Goal: Check status: Check status

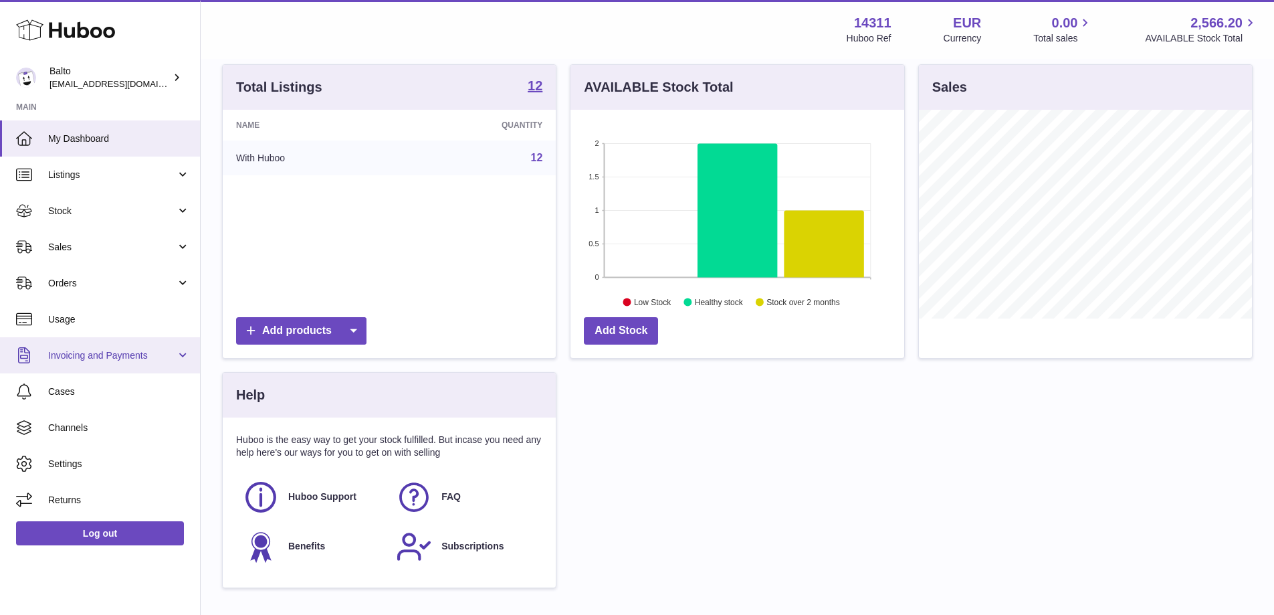
scroll to position [134, 0]
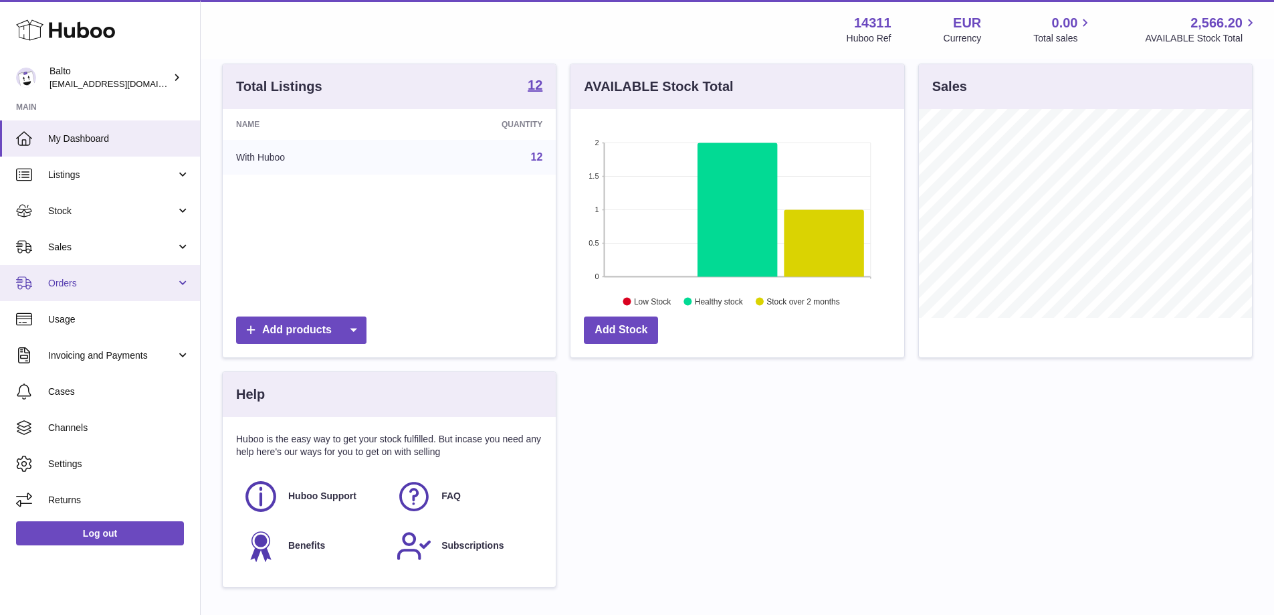
click at [146, 285] on span "Orders" at bounding box center [112, 283] width 128 height 13
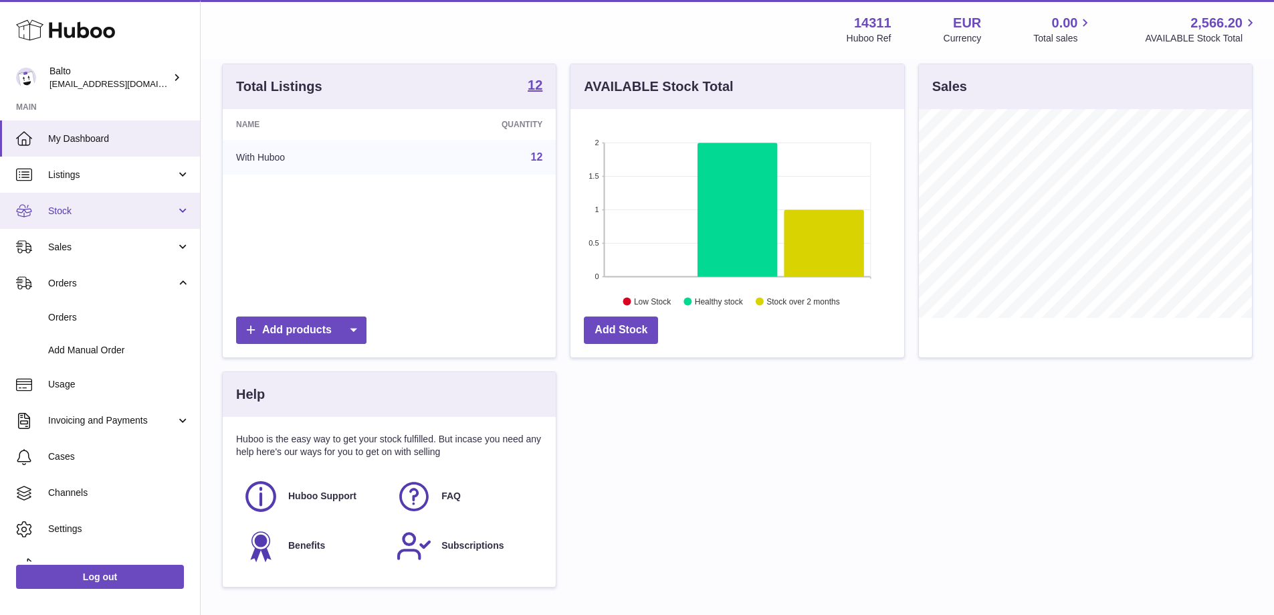
click at [134, 221] on link "Stock" at bounding box center [100, 211] width 200 height 36
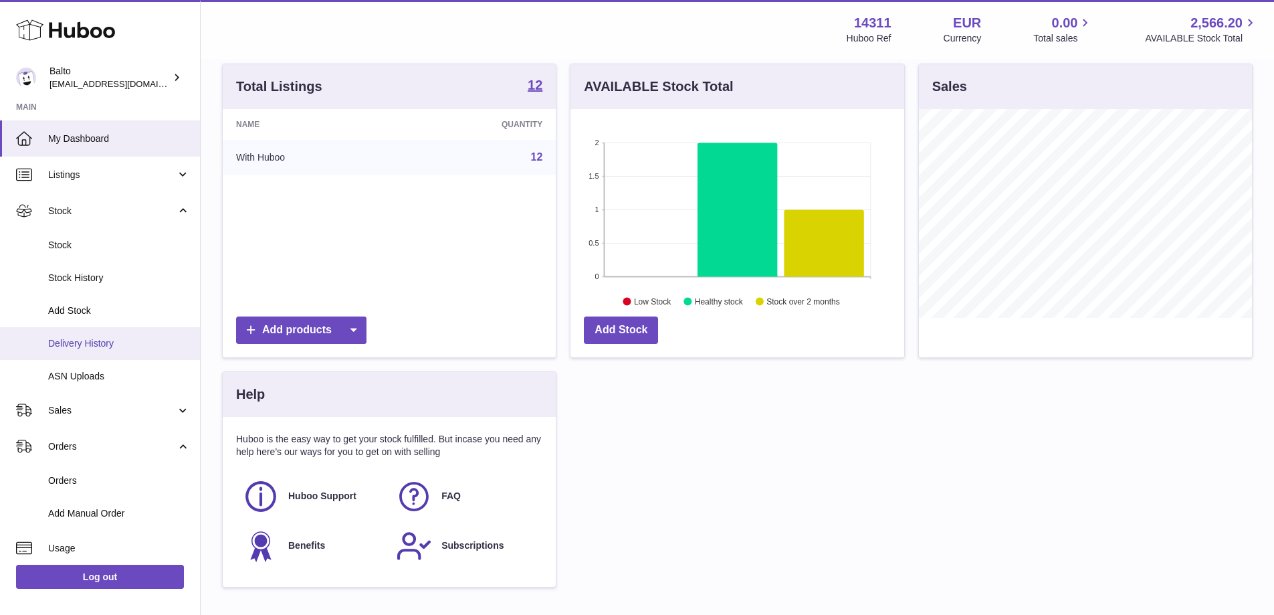
click at [120, 336] on link "Delivery History" at bounding box center [100, 343] width 200 height 33
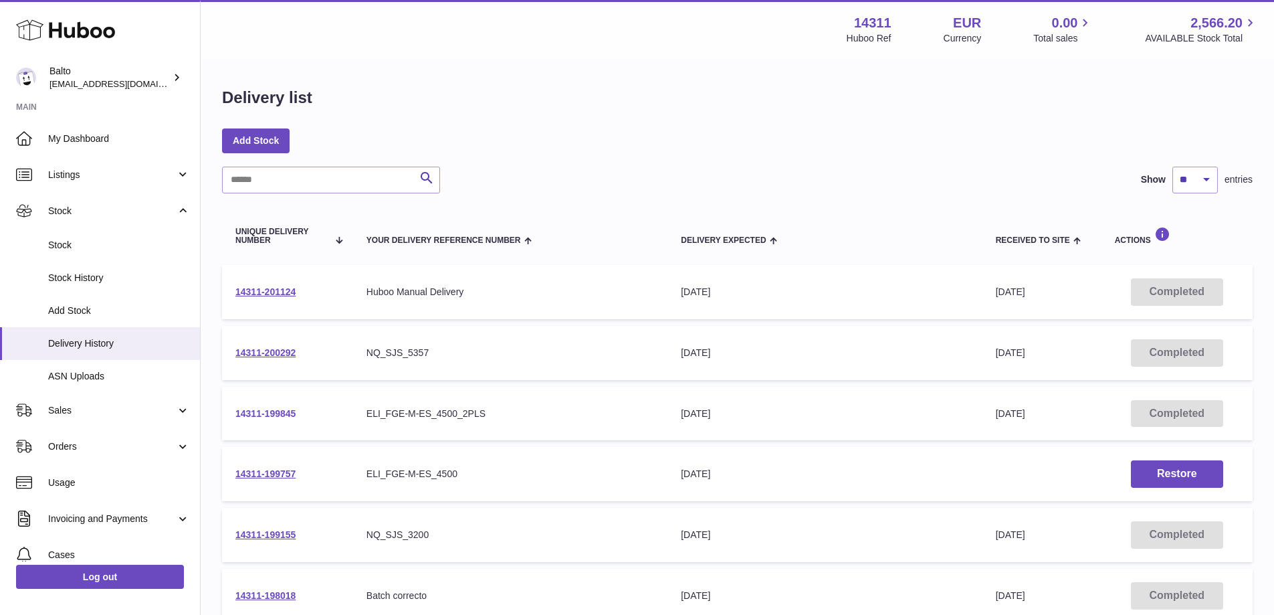
click at [285, 413] on link "14311-199845" at bounding box center [265, 413] width 60 height 11
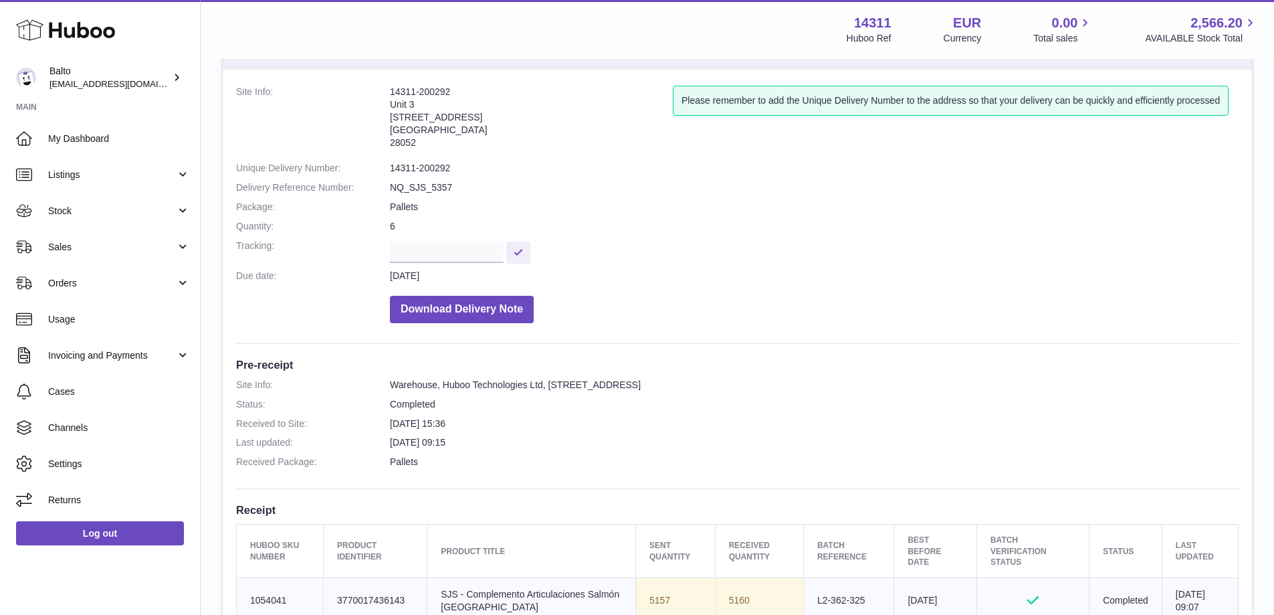
scroll to position [401, 0]
